Goal: Task Accomplishment & Management: Complete application form

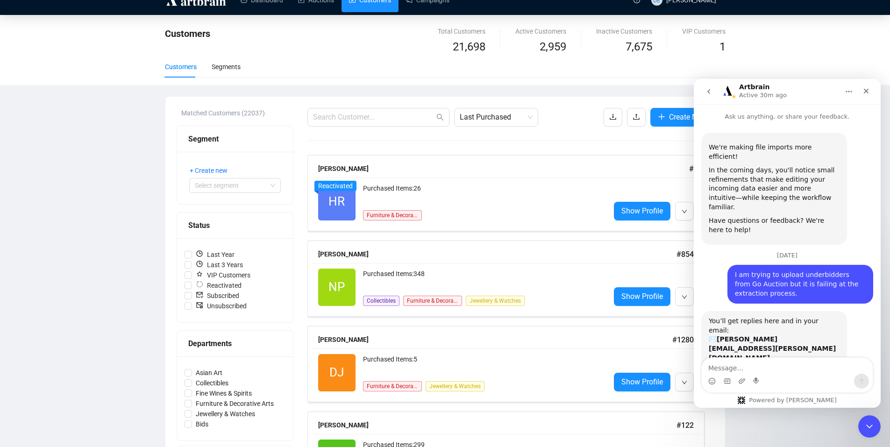
scroll to position [678, 0]
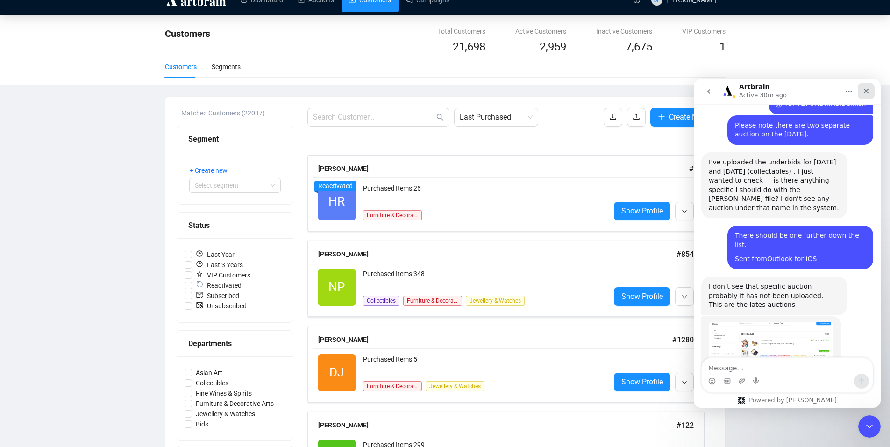
click at [868, 89] on icon "Close" at bounding box center [866, 91] width 5 height 5
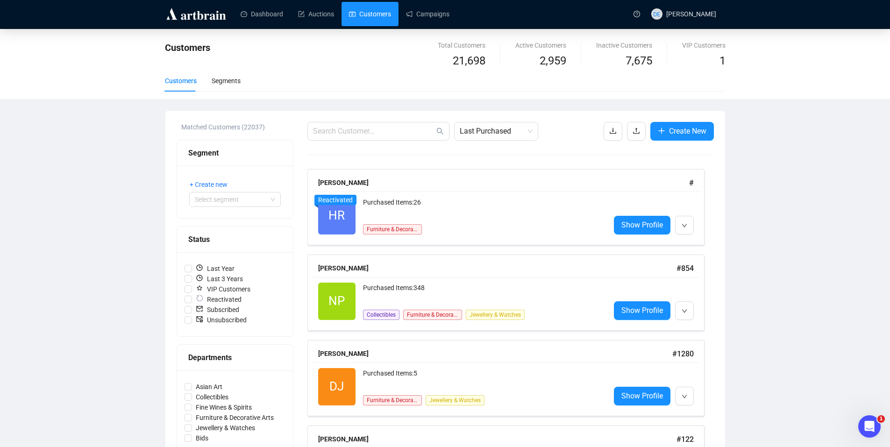
scroll to position [0, 0]
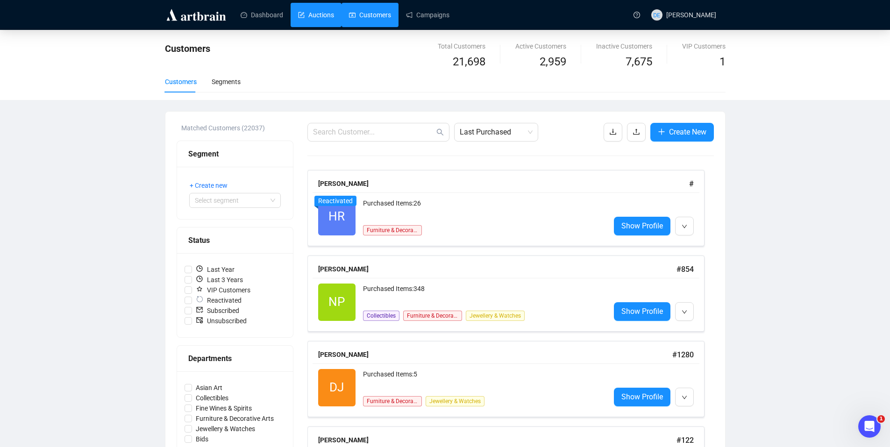
click at [324, 16] on link "Auctions" at bounding box center [316, 15] width 36 height 24
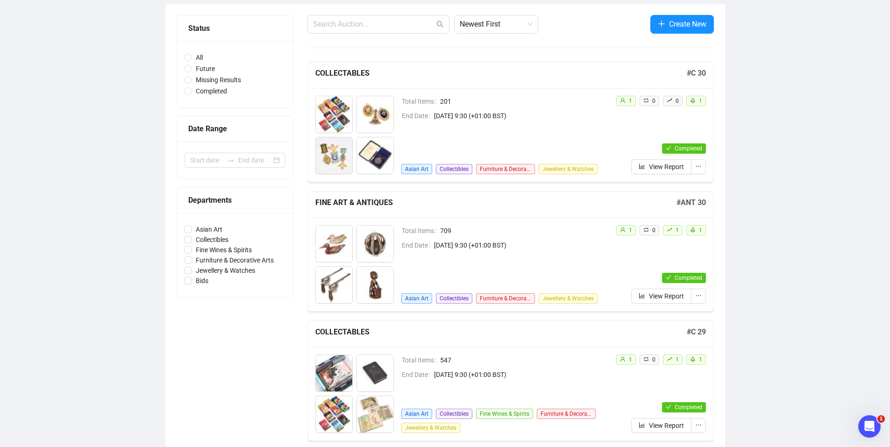
scroll to position [104, 0]
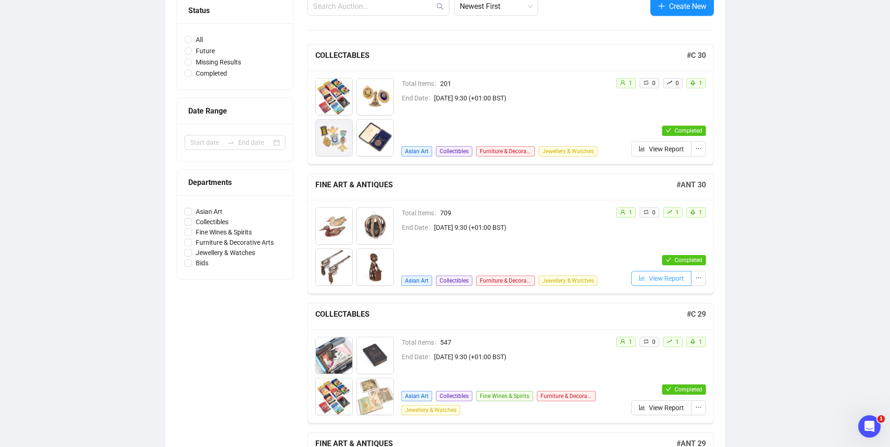
click at [661, 281] on span "View Report" at bounding box center [666, 278] width 35 height 10
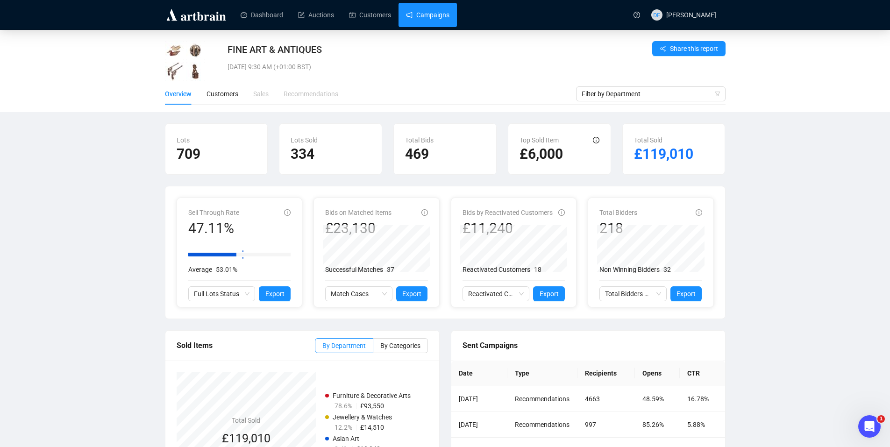
click at [426, 17] on link "Campaigns" at bounding box center [427, 15] width 43 height 24
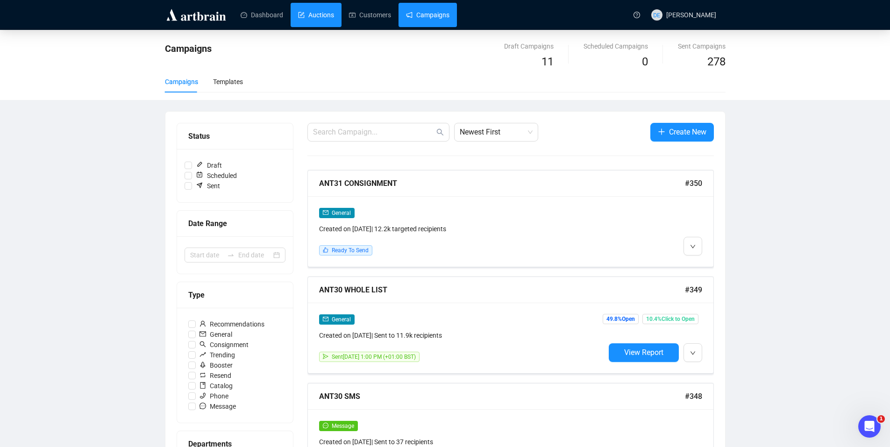
click at [310, 11] on link "Auctions" at bounding box center [316, 15] width 36 height 24
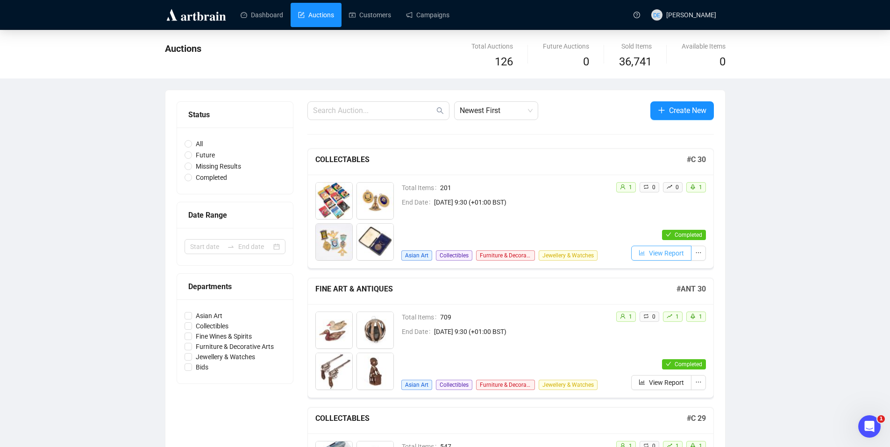
click at [662, 253] on span "View Report" at bounding box center [666, 253] width 35 height 10
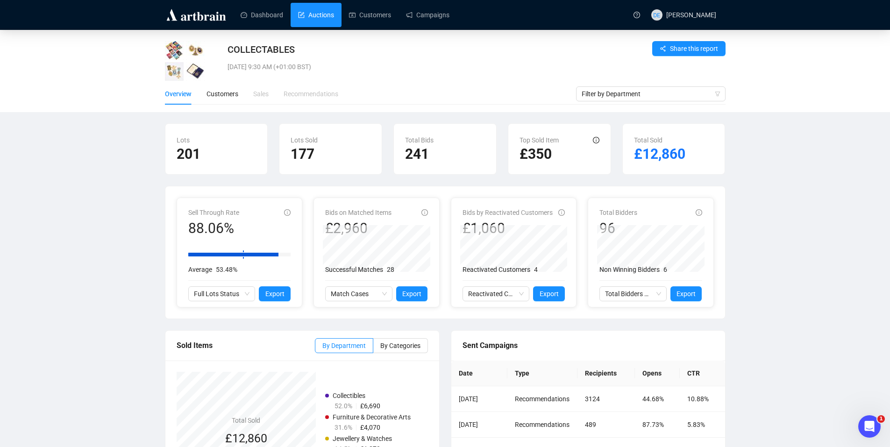
click at [321, 19] on link "Auctions" at bounding box center [316, 15] width 36 height 24
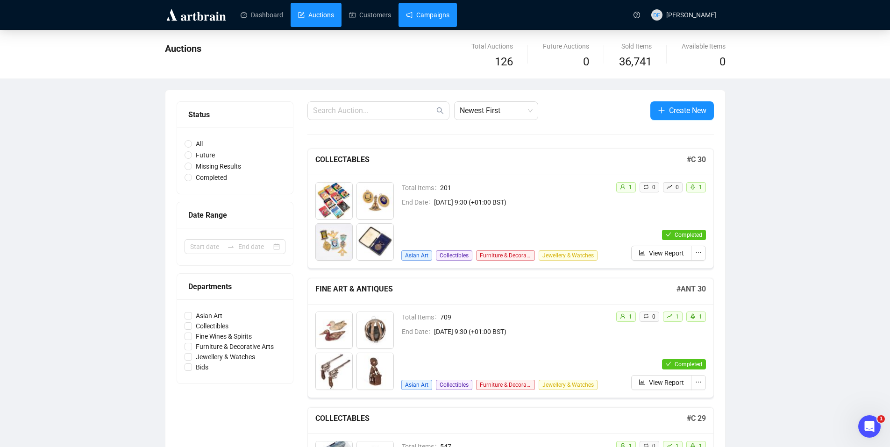
click at [435, 19] on link "Campaigns" at bounding box center [427, 15] width 43 height 24
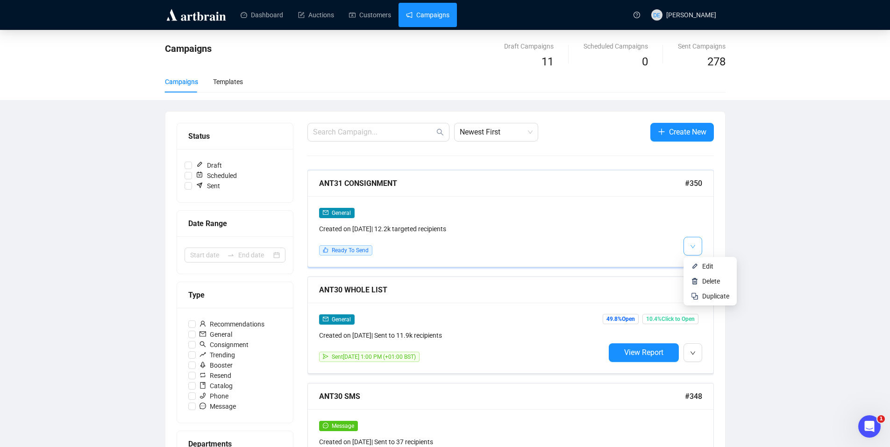
click at [694, 244] on icon "down" at bounding box center [693, 247] width 6 height 6
click at [702, 265] on li "Edit" at bounding box center [710, 266] width 50 height 15
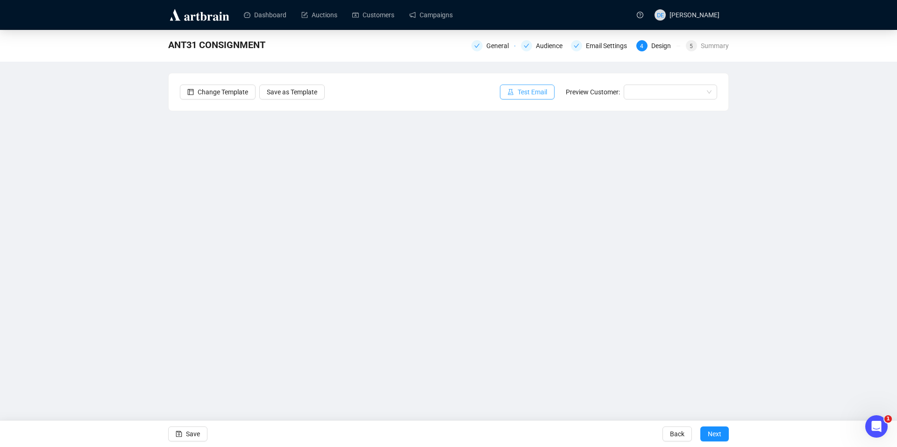
click at [539, 95] on span "Test Email" at bounding box center [532, 92] width 29 height 10
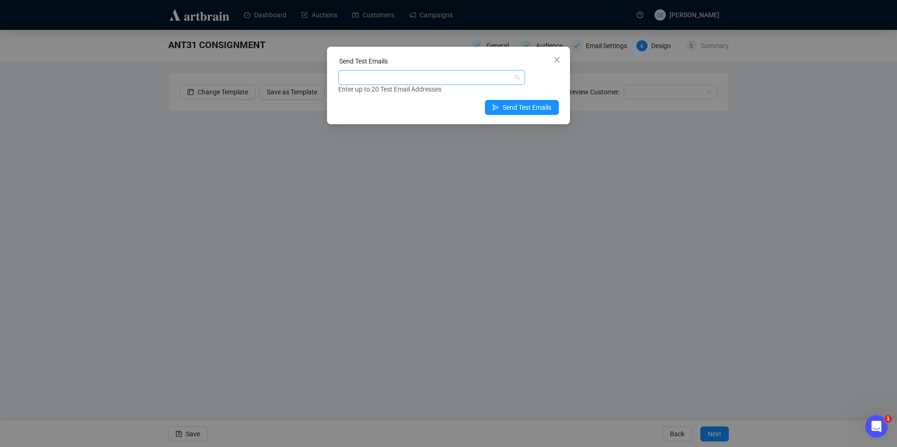
click at [437, 80] on div at bounding box center [426, 77] width 173 height 13
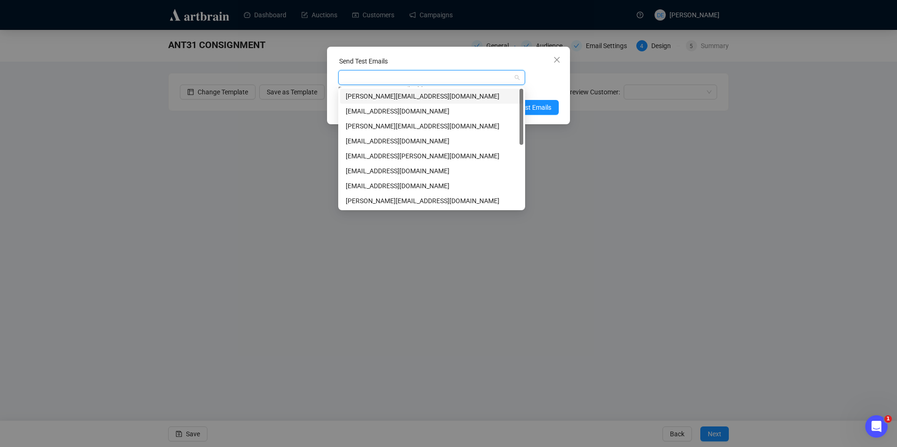
click at [429, 99] on div "[PERSON_NAME][EMAIL_ADDRESS][DOMAIN_NAME]" at bounding box center [432, 96] width 172 height 10
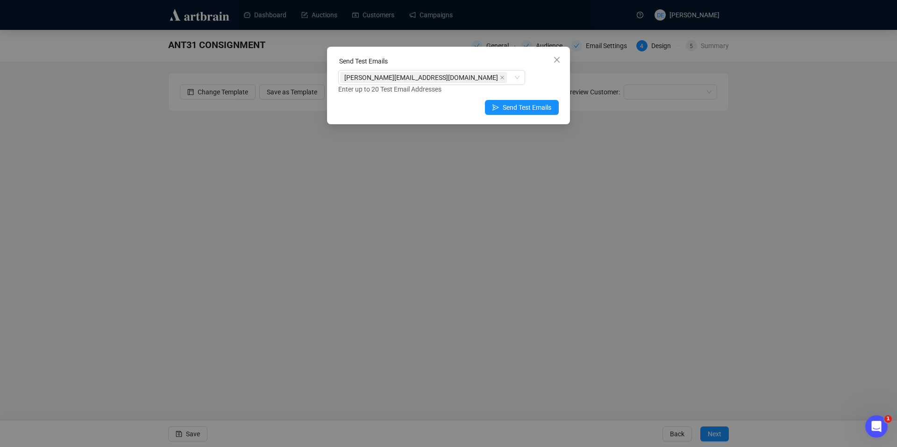
click at [554, 86] on div "Enter up to 20 Test Email Addresses" at bounding box center [448, 89] width 221 height 11
click at [542, 108] on span "Send Test Emails" at bounding box center [527, 107] width 49 height 10
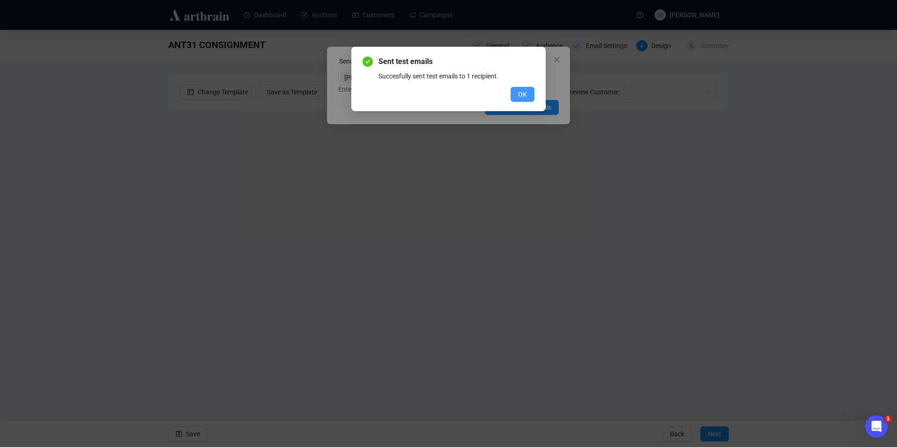
click at [519, 96] on span "OK" at bounding box center [522, 94] width 9 height 10
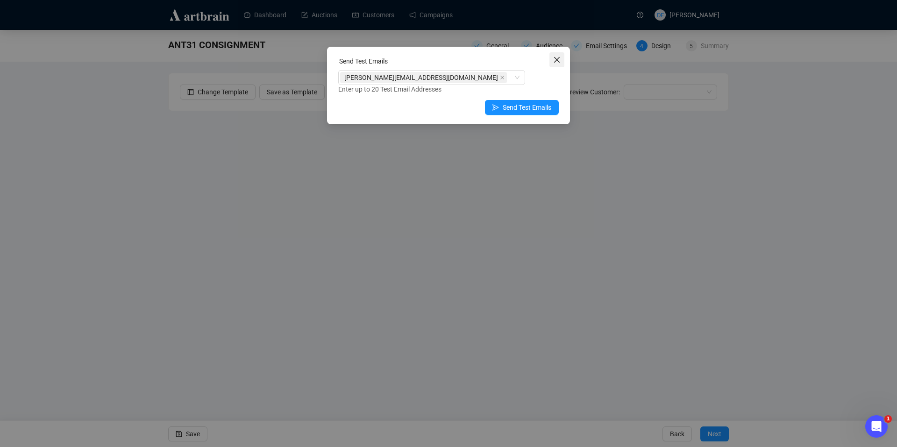
click at [562, 60] on span "Close" at bounding box center [556, 59] width 15 height 7
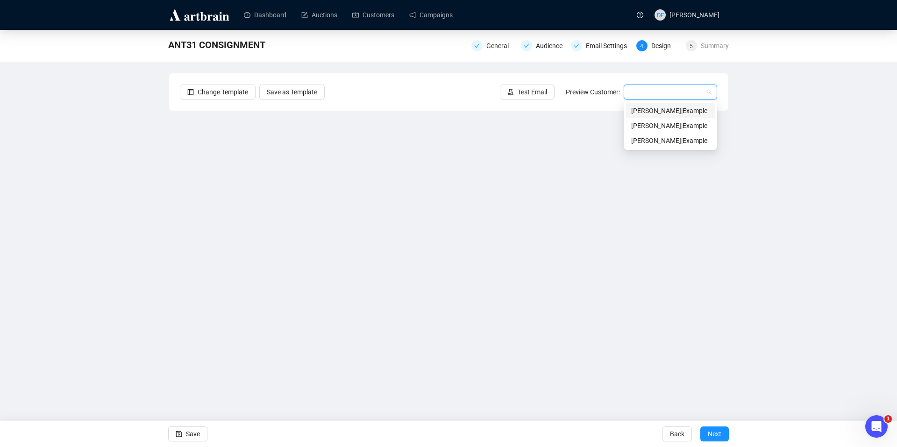
click at [672, 96] on input "search" at bounding box center [666, 92] width 74 height 14
click at [666, 111] on div "[PERSON_NAME] | Example" at bounding box center [670, 111] width 78 height 10
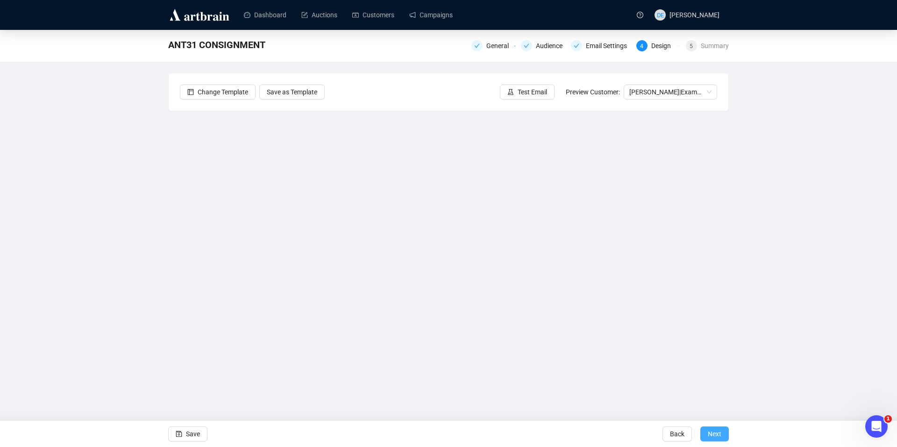
click at [717, 433] on span "Next" at bounding box center [715, 434] width 14 height 26
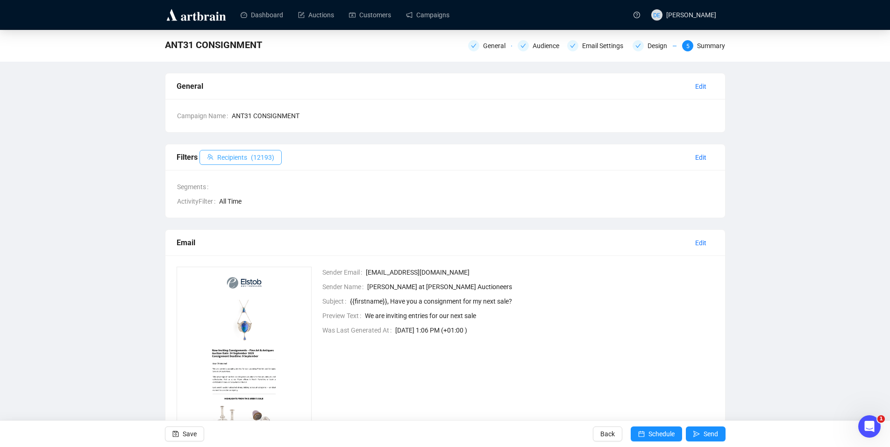
click at [230, 157] on span "Recipients" at bounding box center [232, 157] width 30 height 10
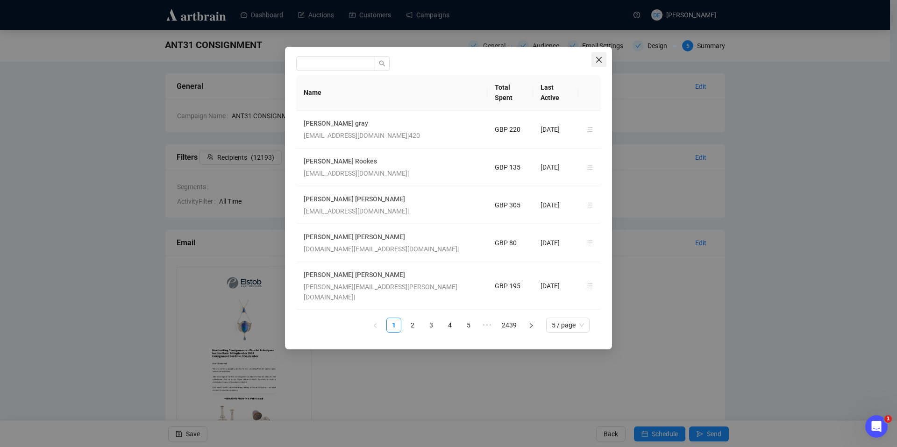
click at [596, 56] on icon "close" at bounding box center [598, 59] width 7 height 7
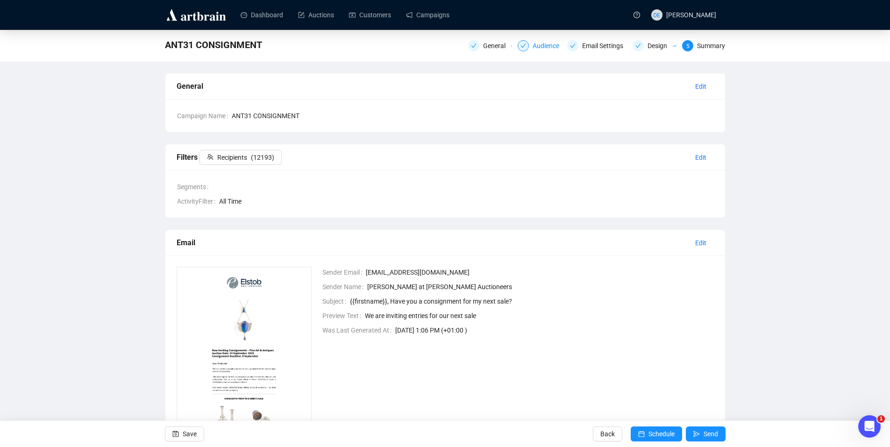
click at [543, 48] on div "Audience" at bounding box center [549, 45] width 32 height 11
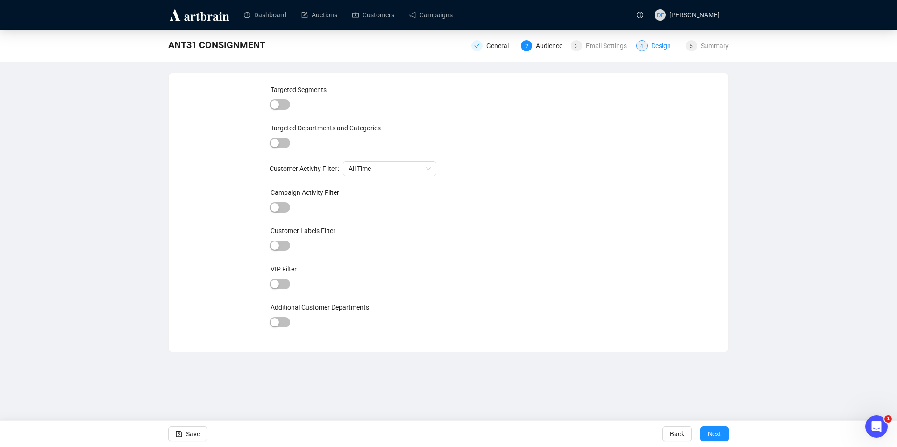
click at [639, 47] on div "4" at bounding box center [641, 45] width 11 height 11
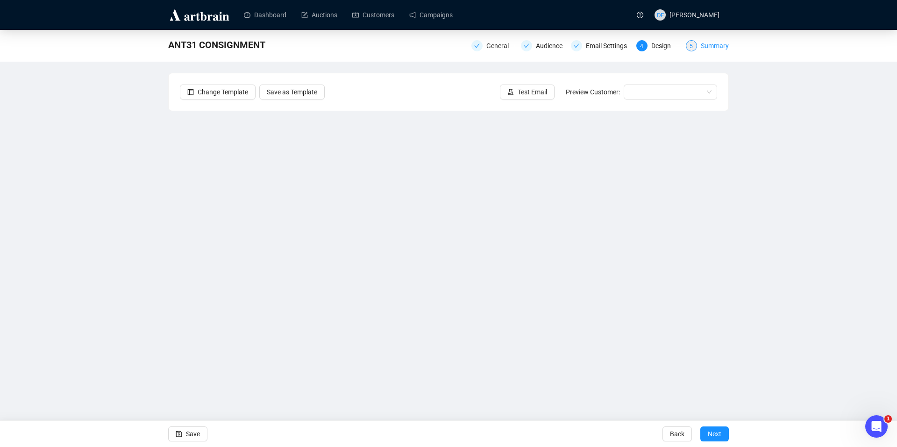
click at [699, 48] on div "5 Summary" at bounding box center [707, 45] width 43 height 11
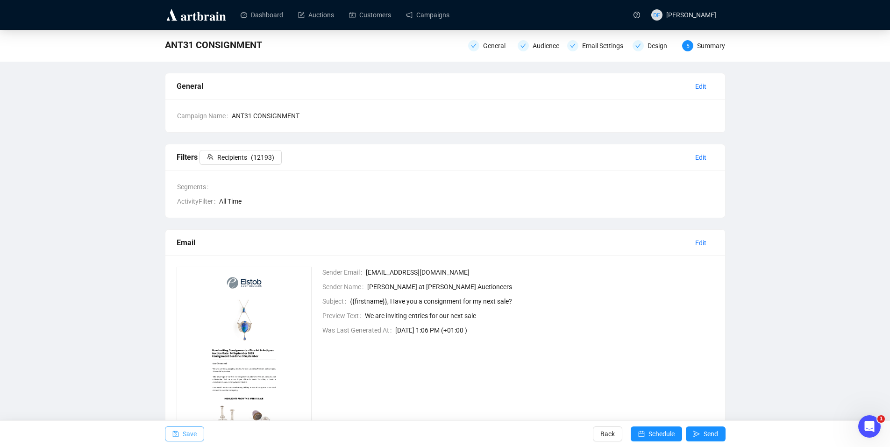
click at [192, 432] on span "Save" at bounding box center [190, 434] width 14 height 26
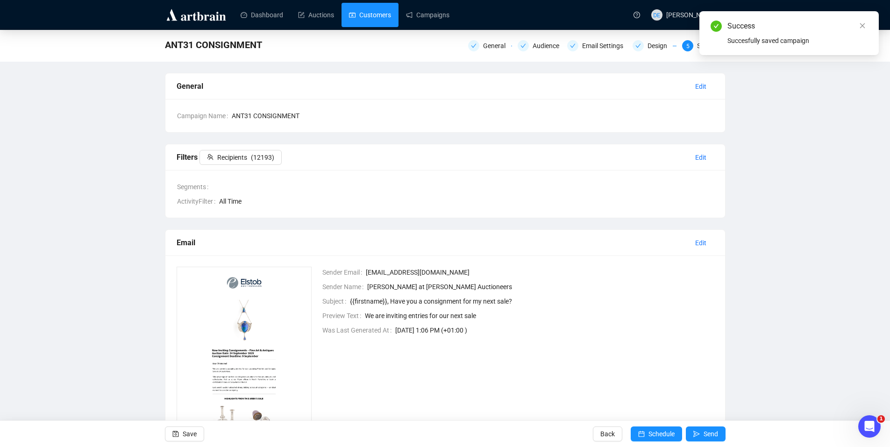
click at [382, 16] on link "Customers" at bounding box center [370, 15] width 42 height 24
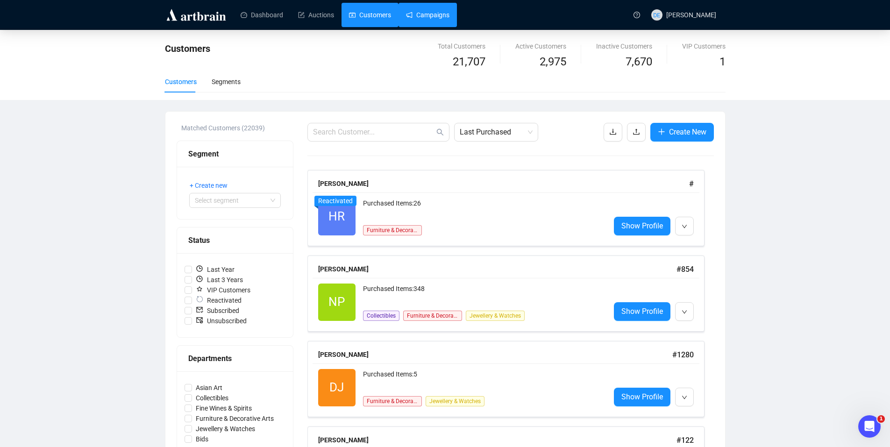
click at [430, 17] on link "Campaigns" at bounding box center [427, 15] width 43 height 24
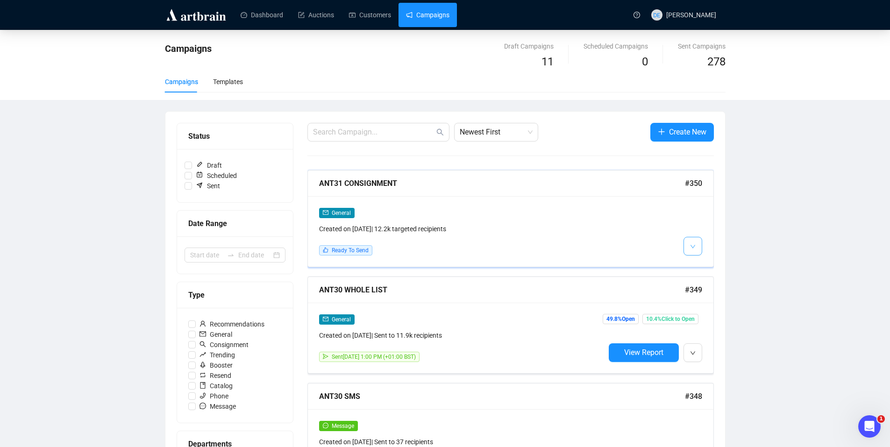
click at [697, 246] on button "button" at bounding box center [693, 246] width 19 height 19
click at [704, 263] on span "Edit" at bounding box center [707, 266] width 11 height 7
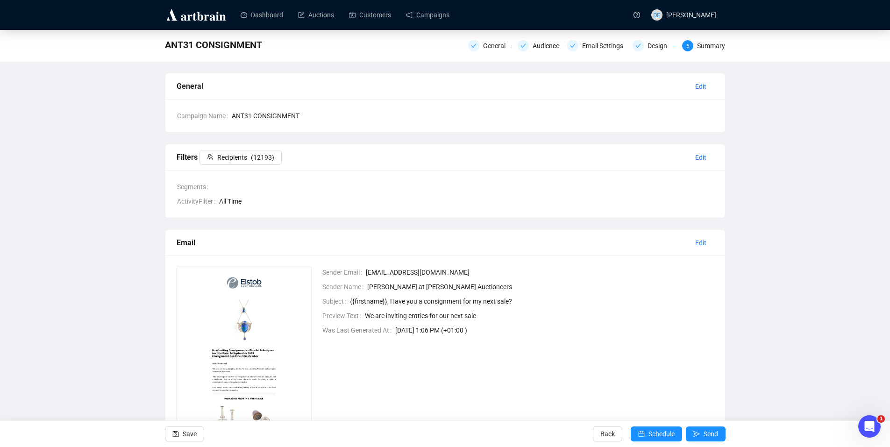
click at [550, 40] on div "General Audience Email Settings Design 5 Summary" at bounding box center [596, 44] width 257 height 13
click at [548, 43] on div "Audience" at bounding box center [549, 45] width 32 height 11
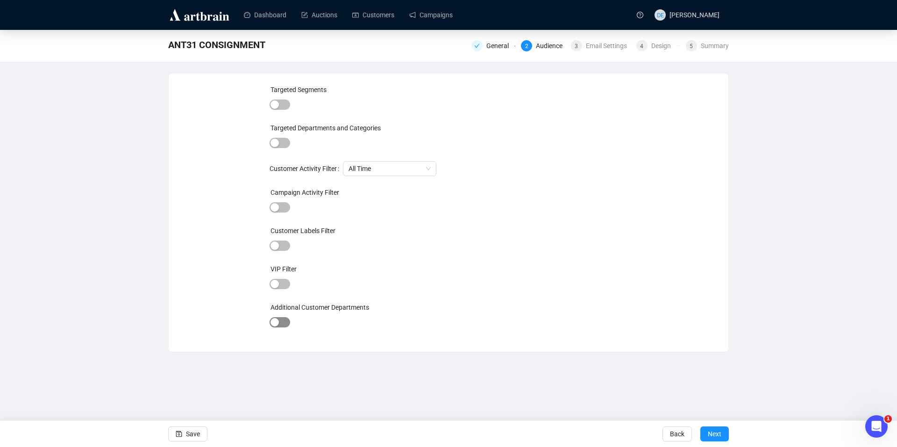
click at [273, 322] on div "button" at bounding box center [275, 322] width 8 height 8
click at [273, 322] on span "button" at bounding box center [280, 323] width 21 height 10
click at [713, 44] on div "Summary" at bounding box center [715, 45] width 28 height 11
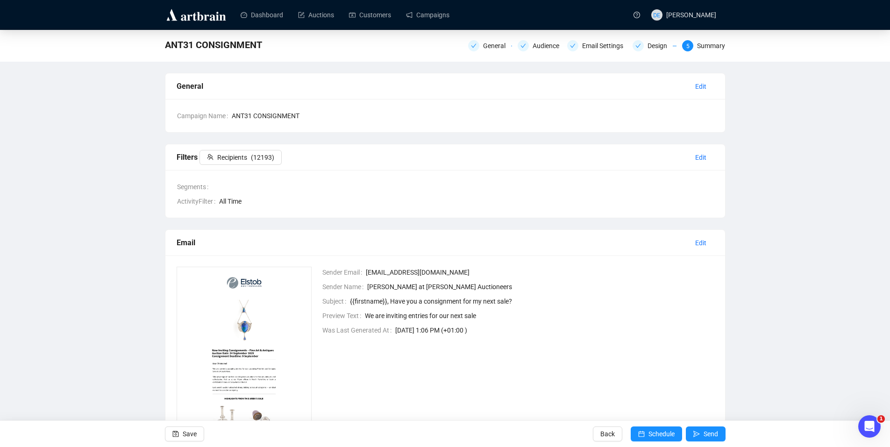
click at [700, 445] on div "Back Schedule Send" at bounding box center [659, 434] width 133 height 26
click at [706, 435] on span "Send" at bounding box center [711, 434] width 14 height 26
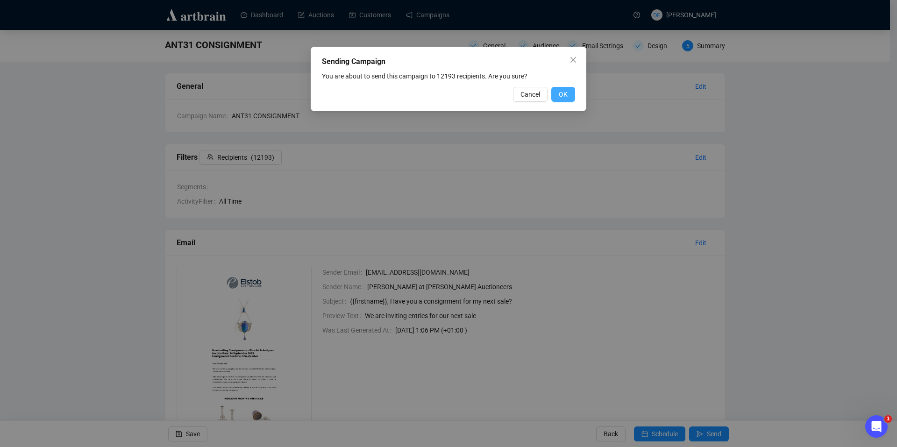
click at [563, 93] on span "OK" at bounding box center [563, 94] width 9 height 10
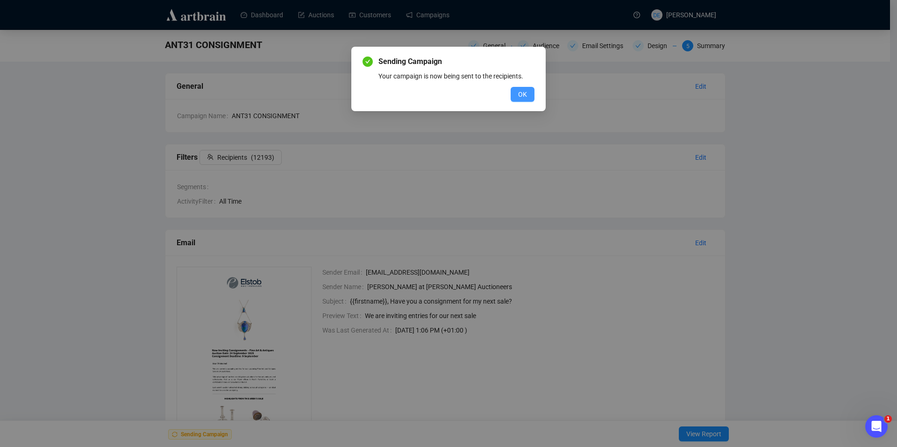
click at [518, 98] on button "OK" at bounding box center [523, 94] width 24 height 15
